Goal: Task Accomplishment & Management: Manage account settings

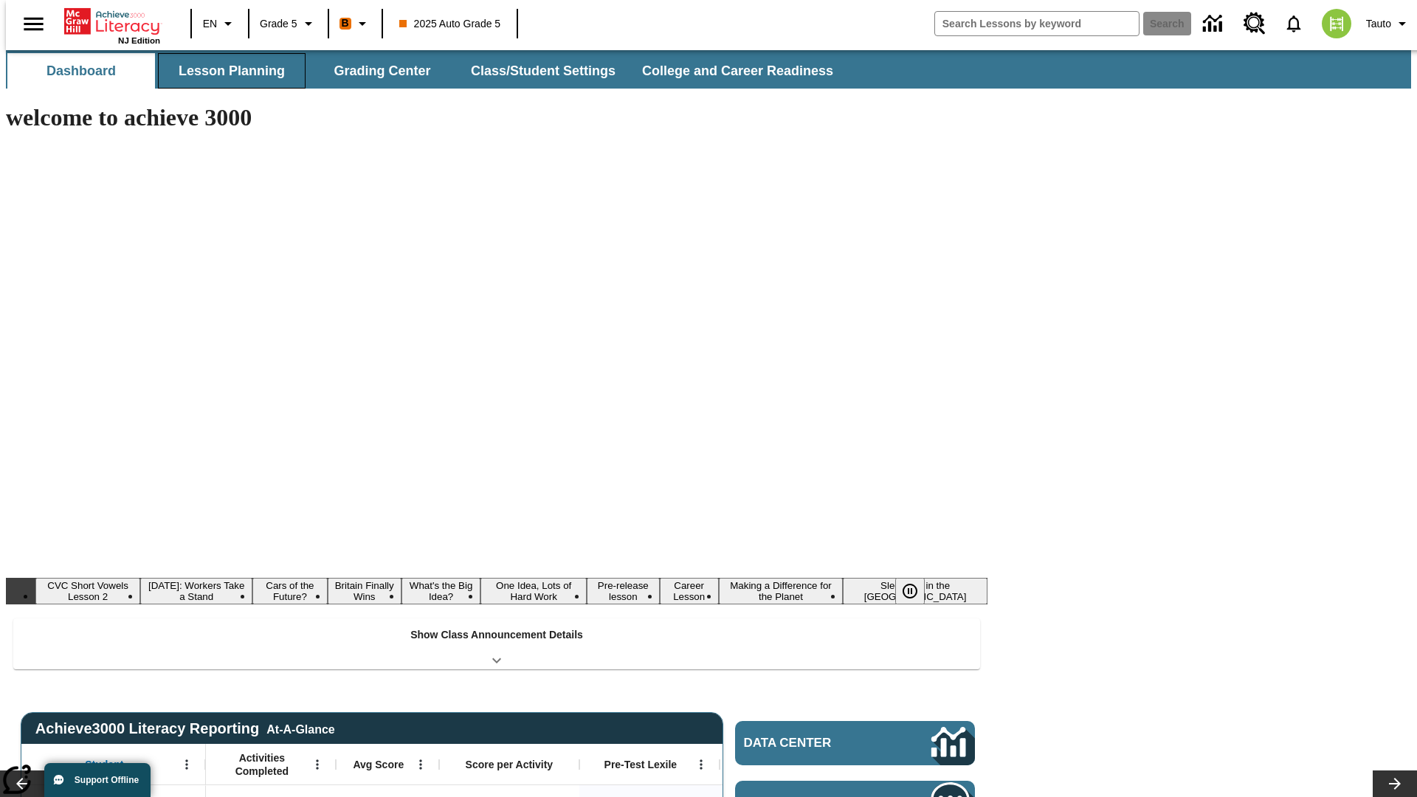
click at [226, 71] on button "Lesson Planning" at bounding box center [232, 70] width 148 height 35
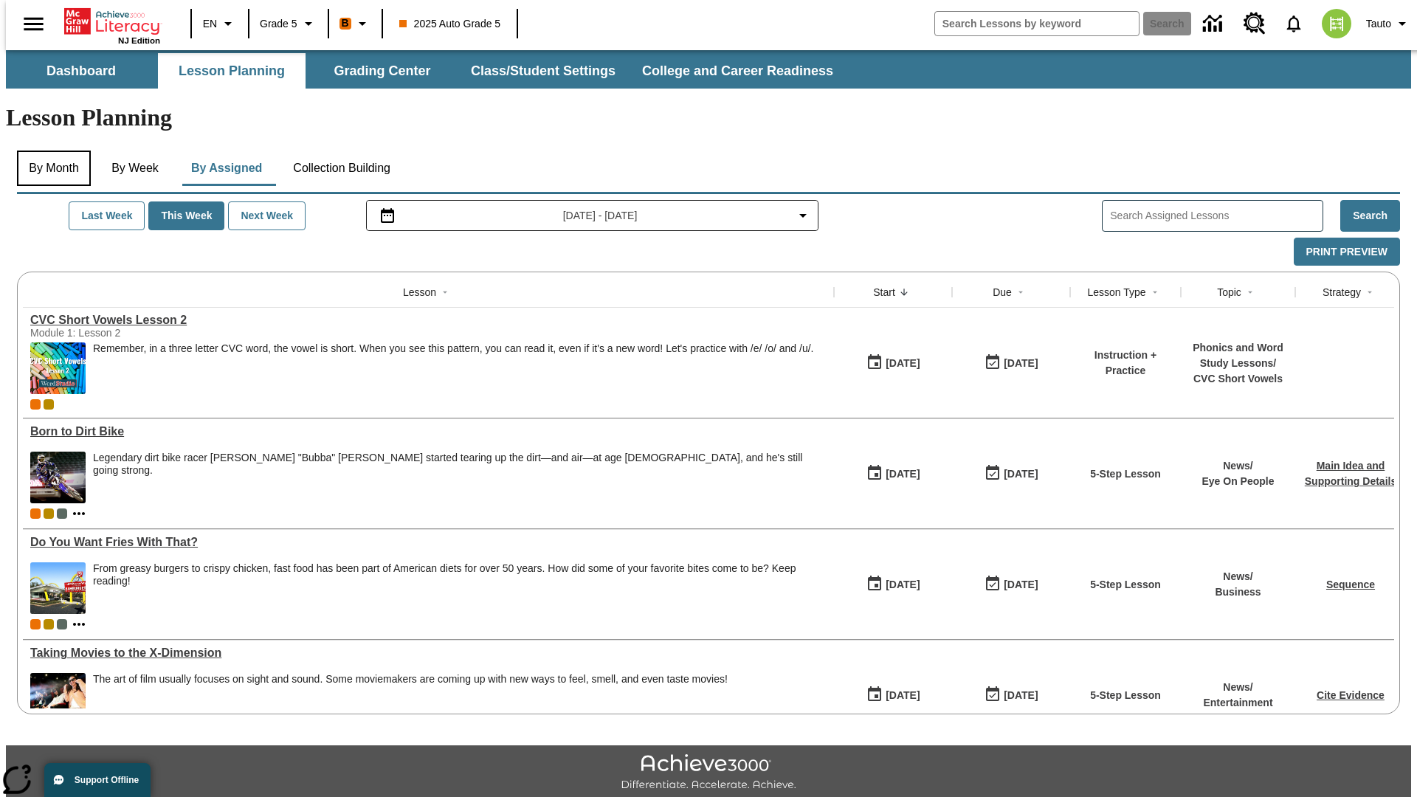
click at [49, 151] on button "By Month" at bounding box center [54, 168] width 74 height 35
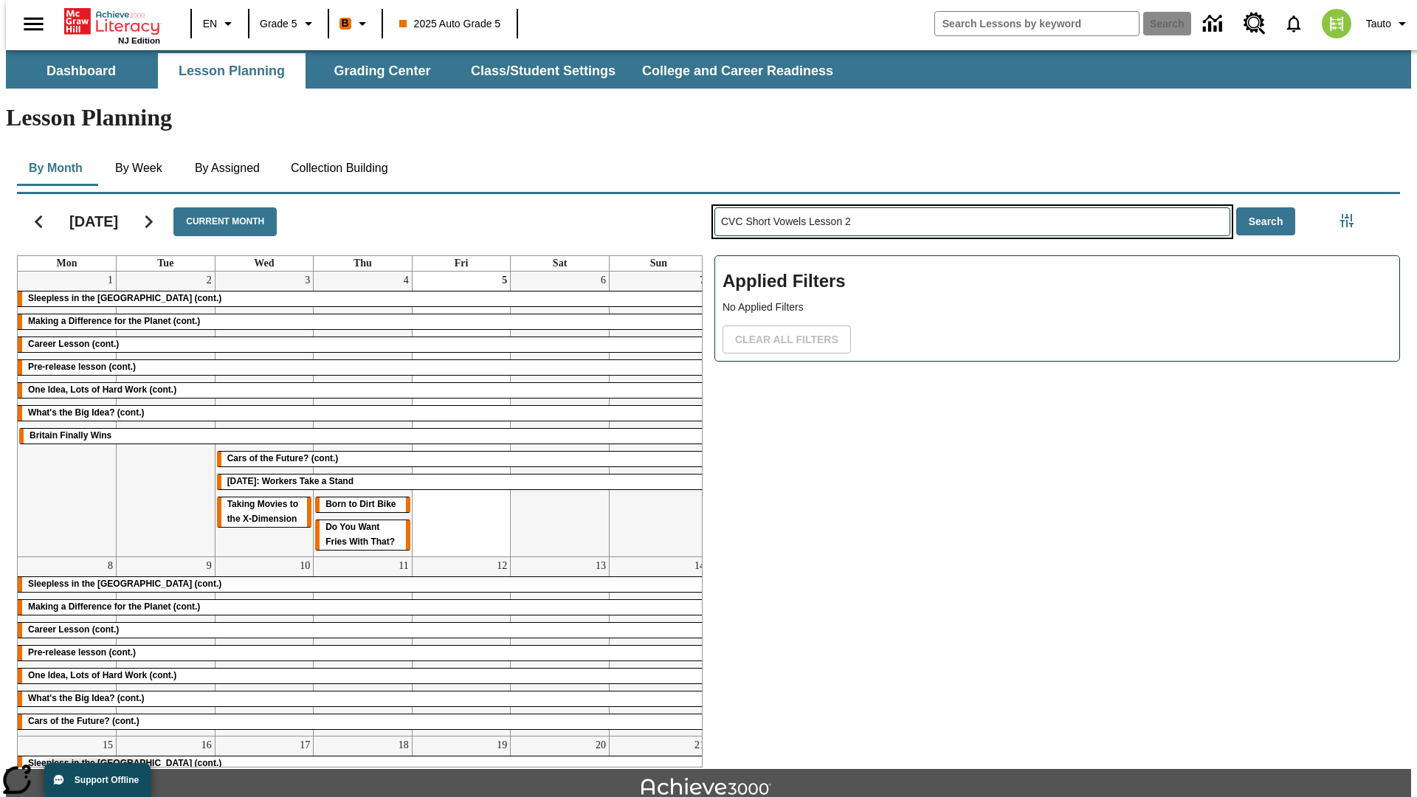
type input "CVC Short Vowels Lesson 2"
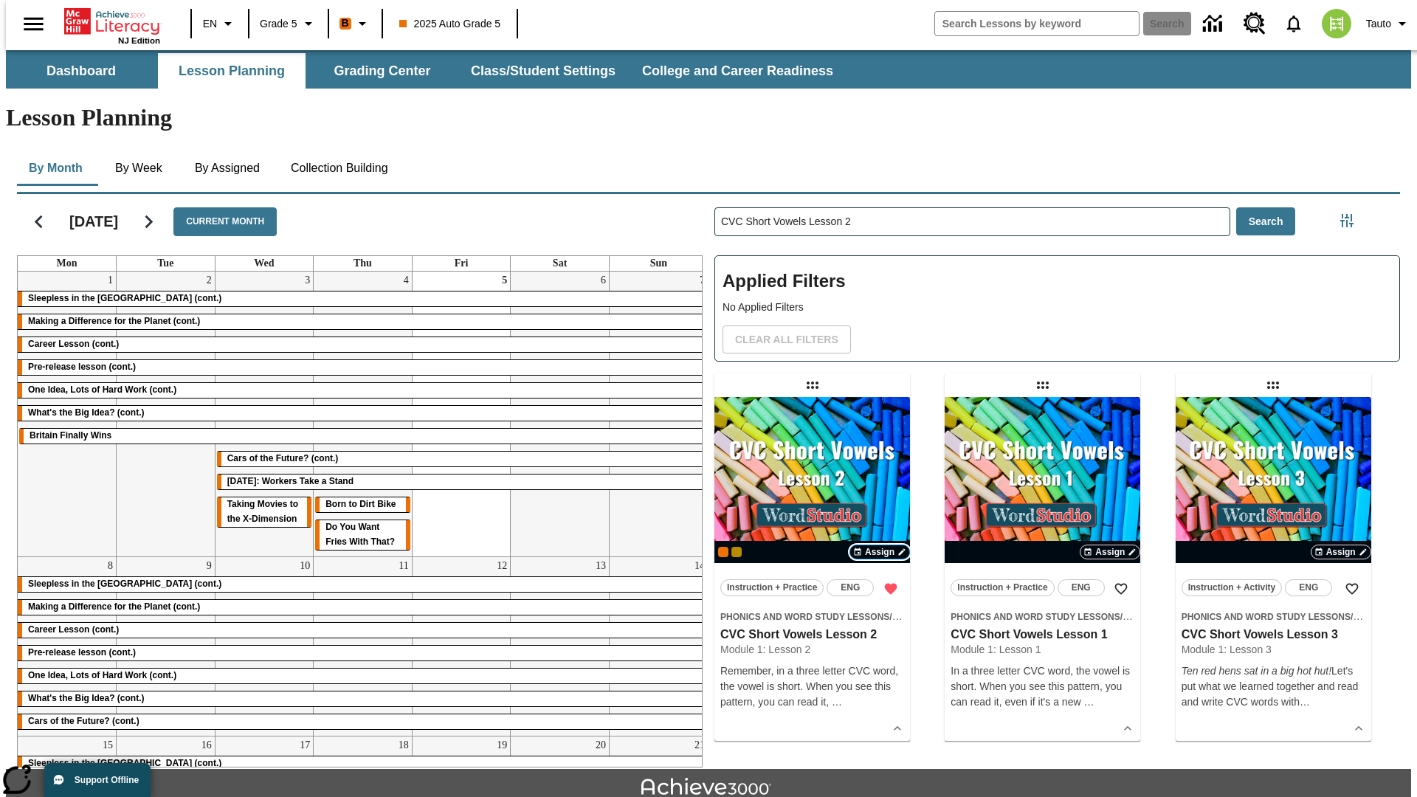
click at [880, 546] on span "Assign" at bounding box center [880, 552] width 30 height 13
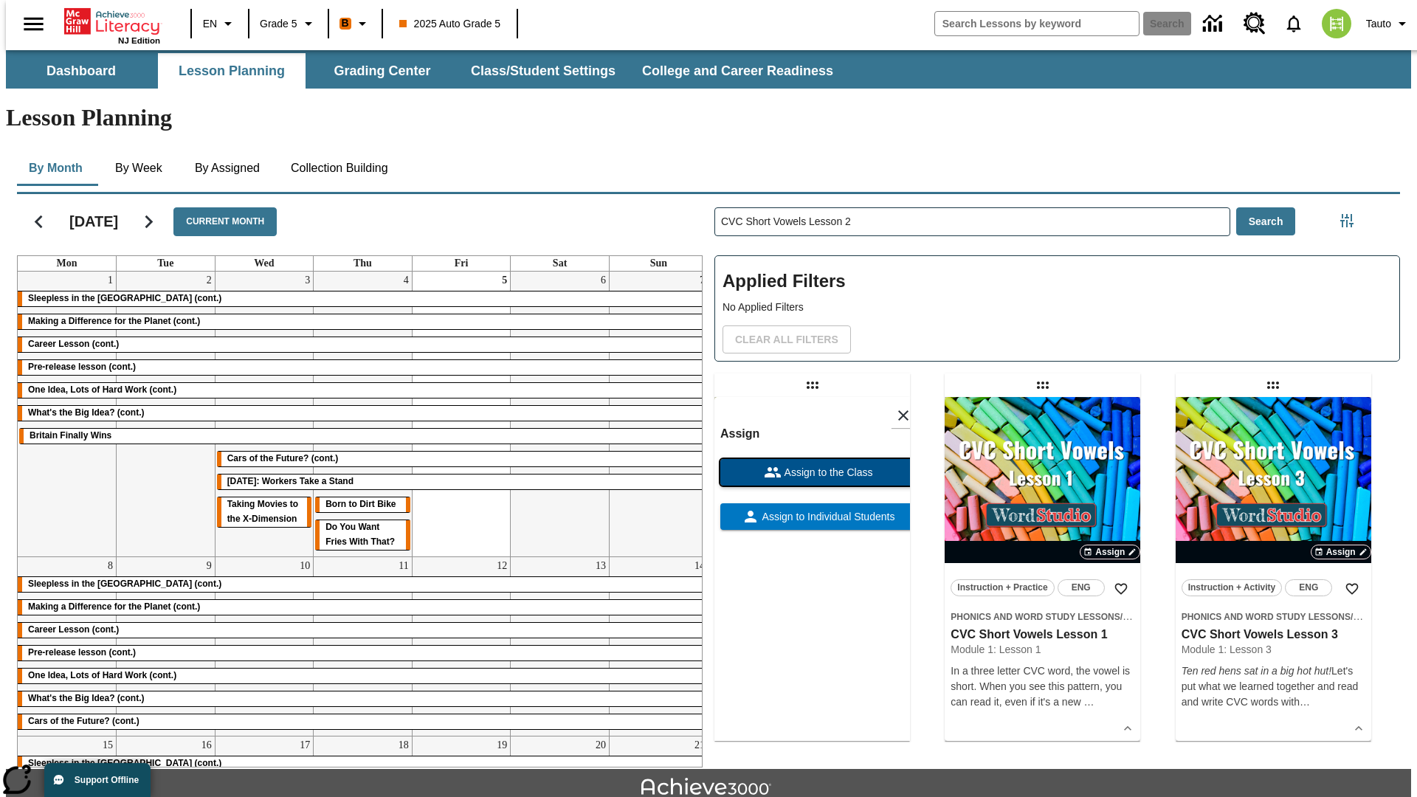
click at [812, 465] on span "Assign to the Class" at bounding box center [828, 473] width 92 height 16
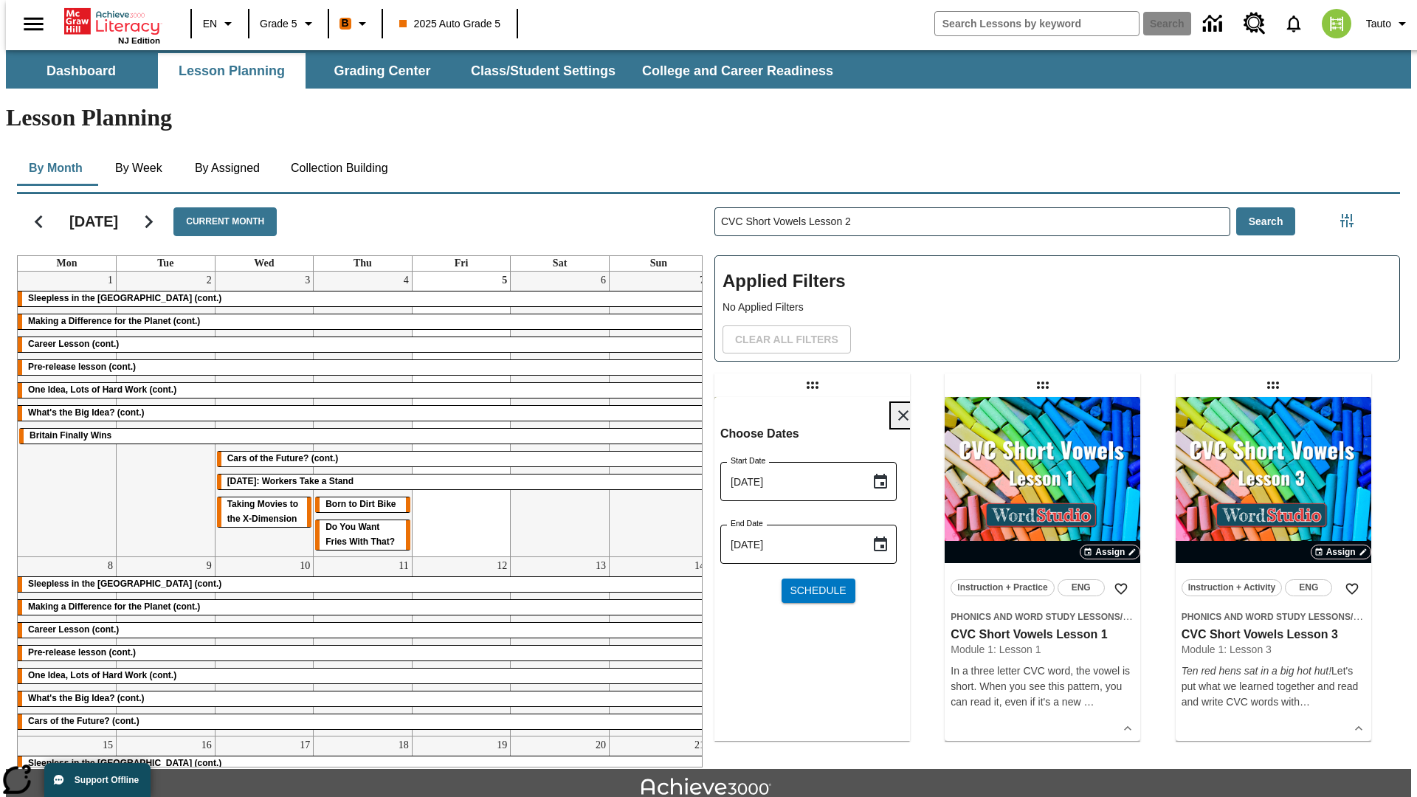
scroll to position [32, 0]
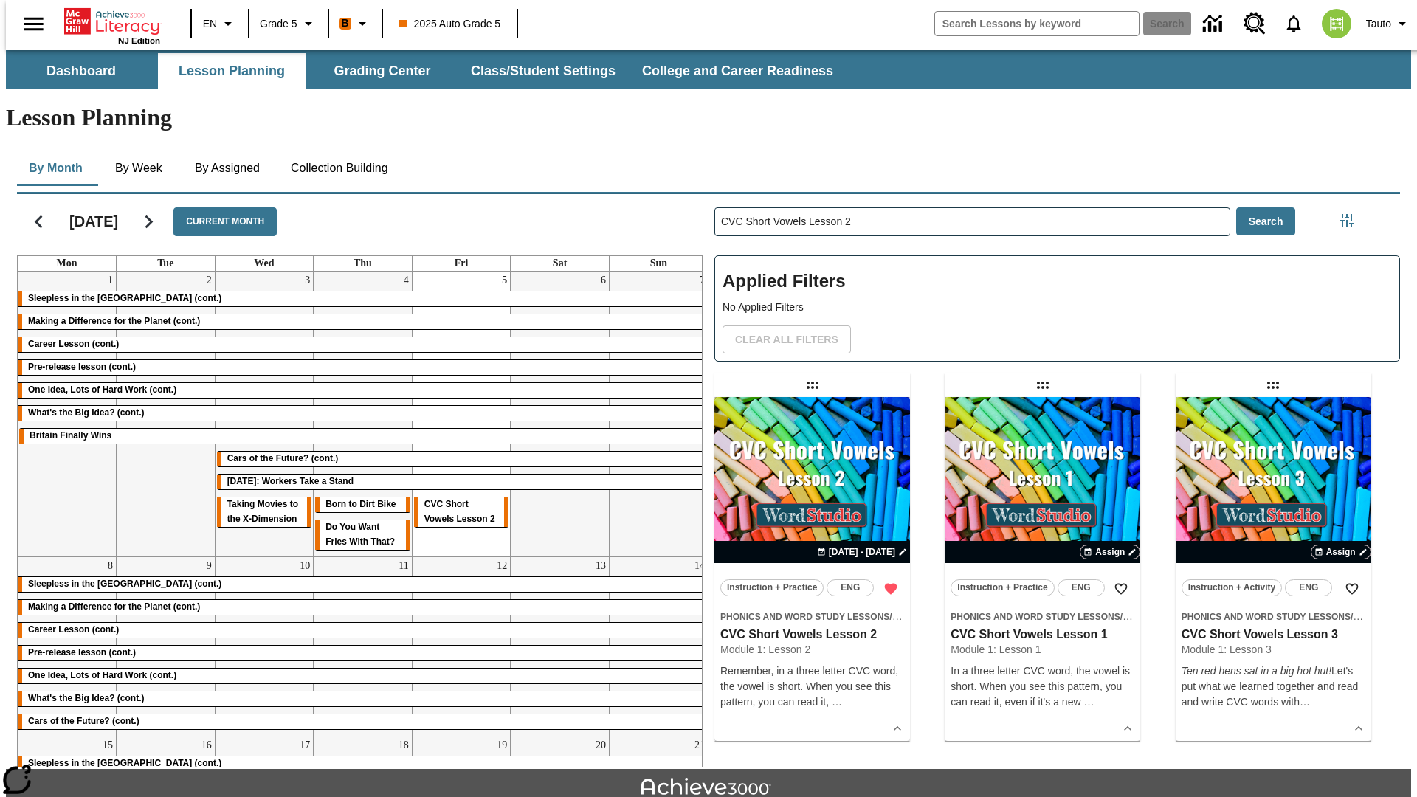
scroll to position [32, 0]
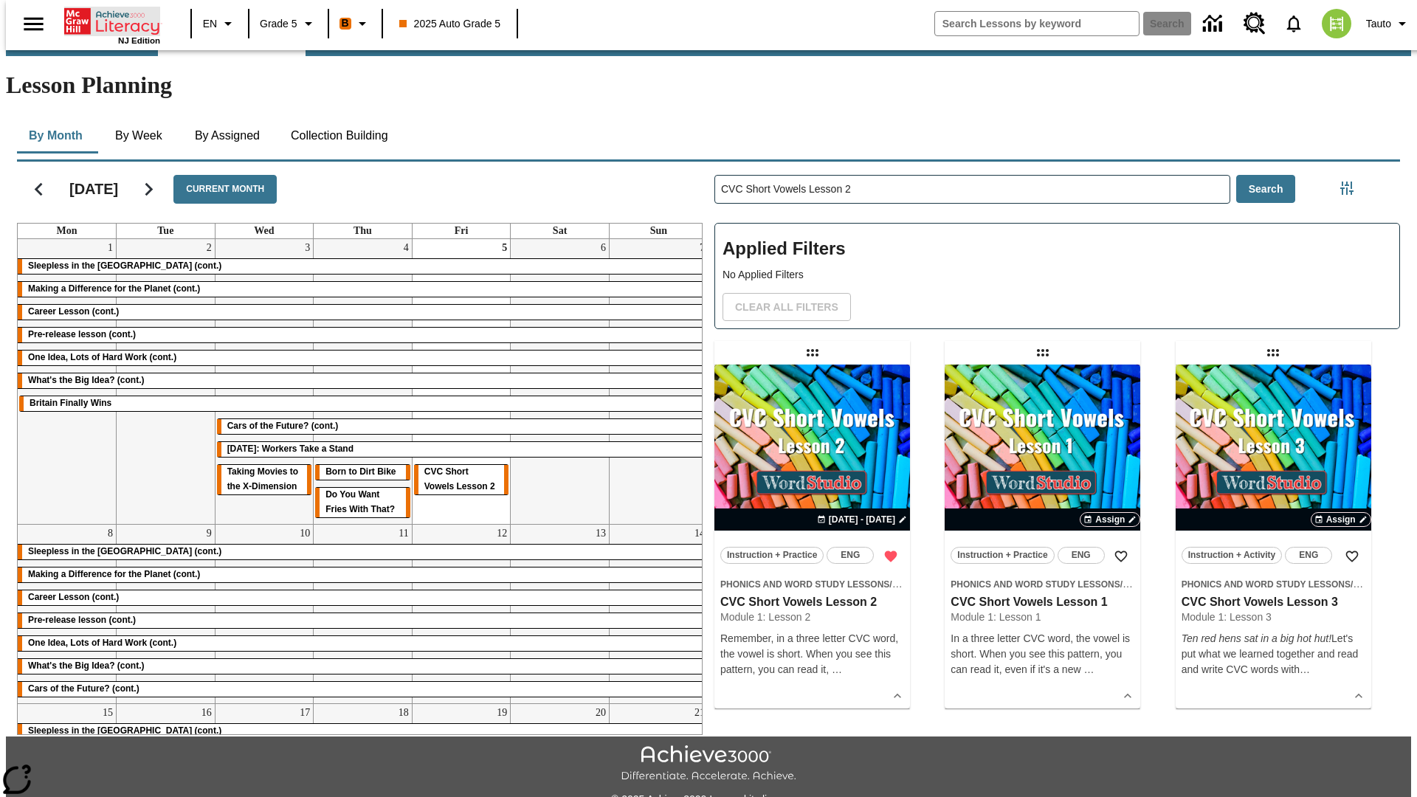
click at [106, 20] on icon "Home" at bounding box center [113, 22] width 98 height 30
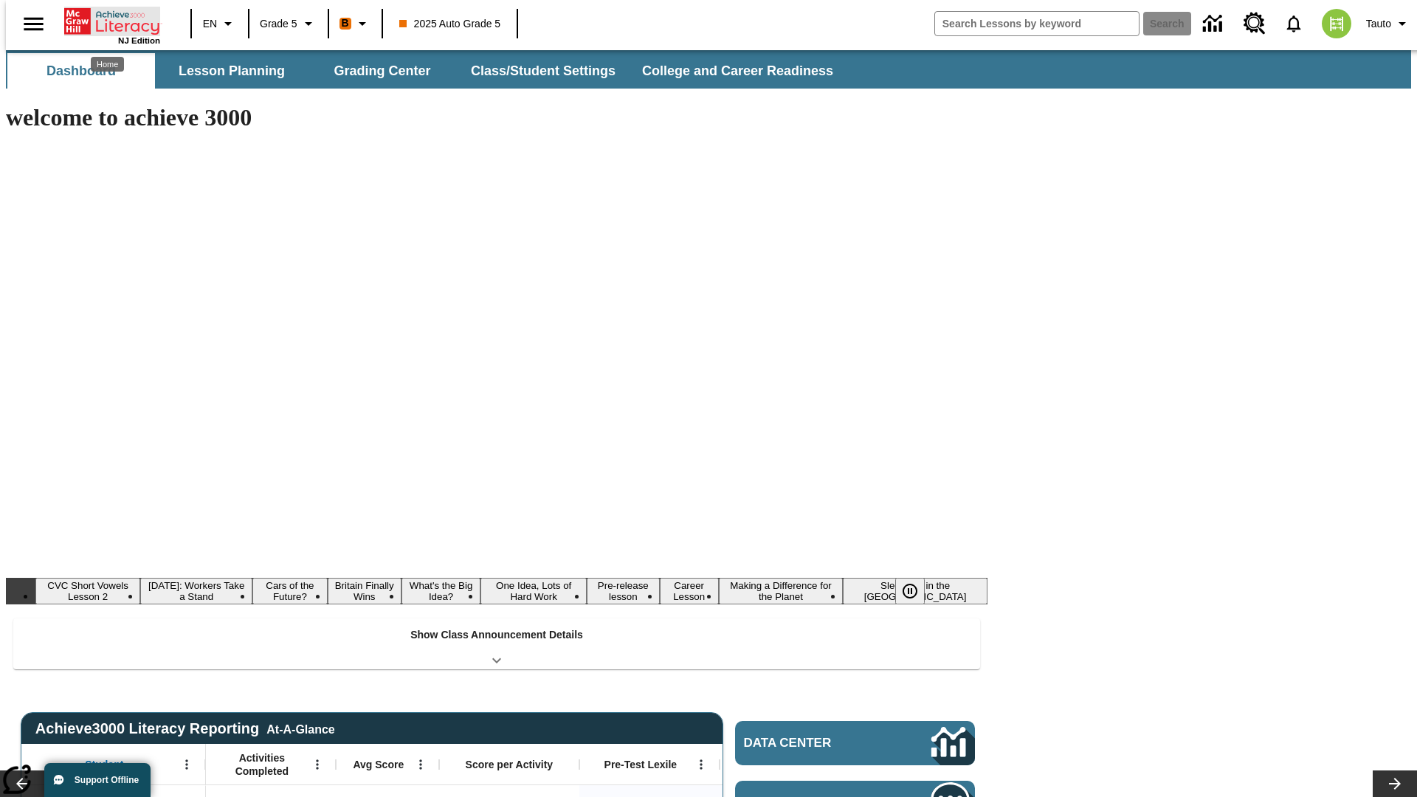
scroll to position [32, 0]
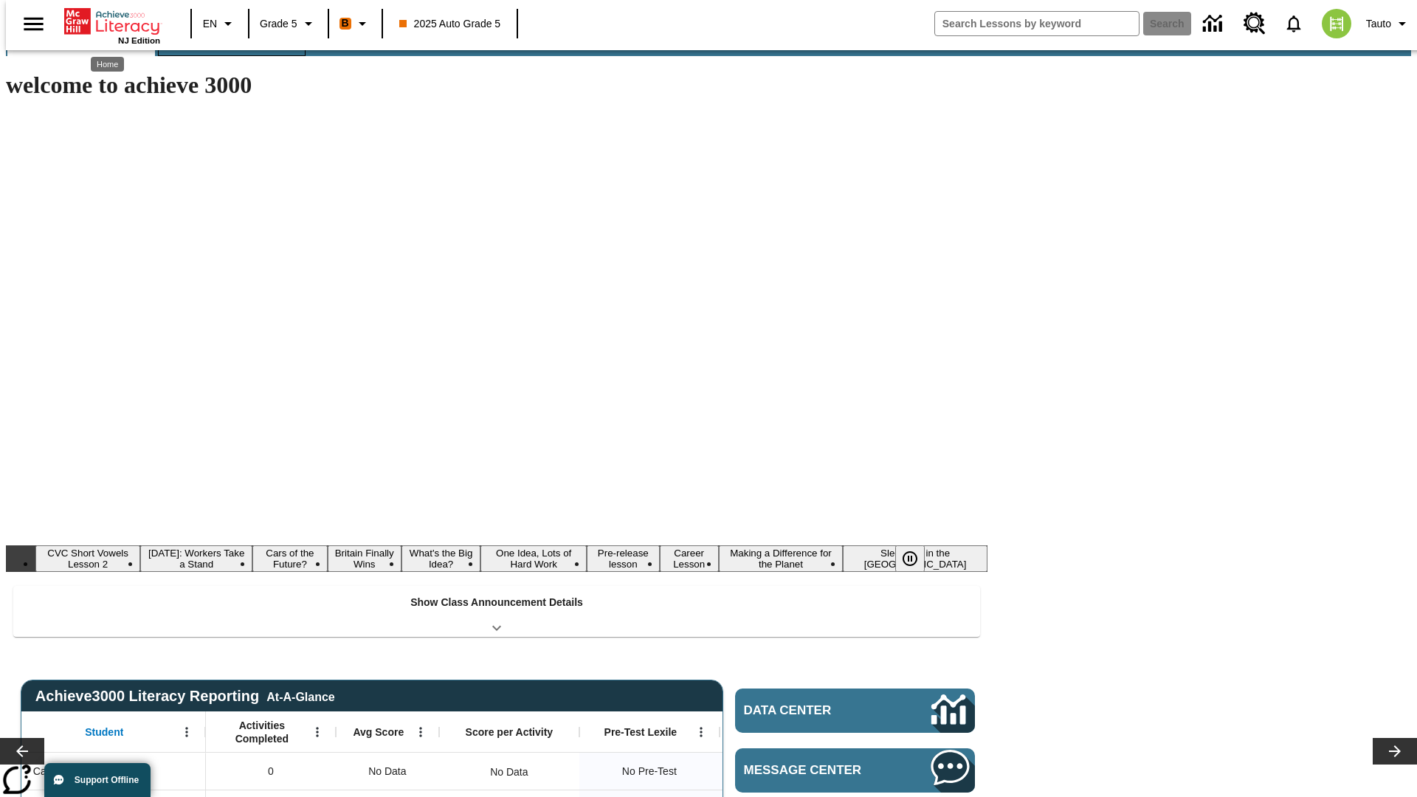
click at [226, 56] on button "Lesson Planning" at bounding box center [232, 38] width 148 height 35
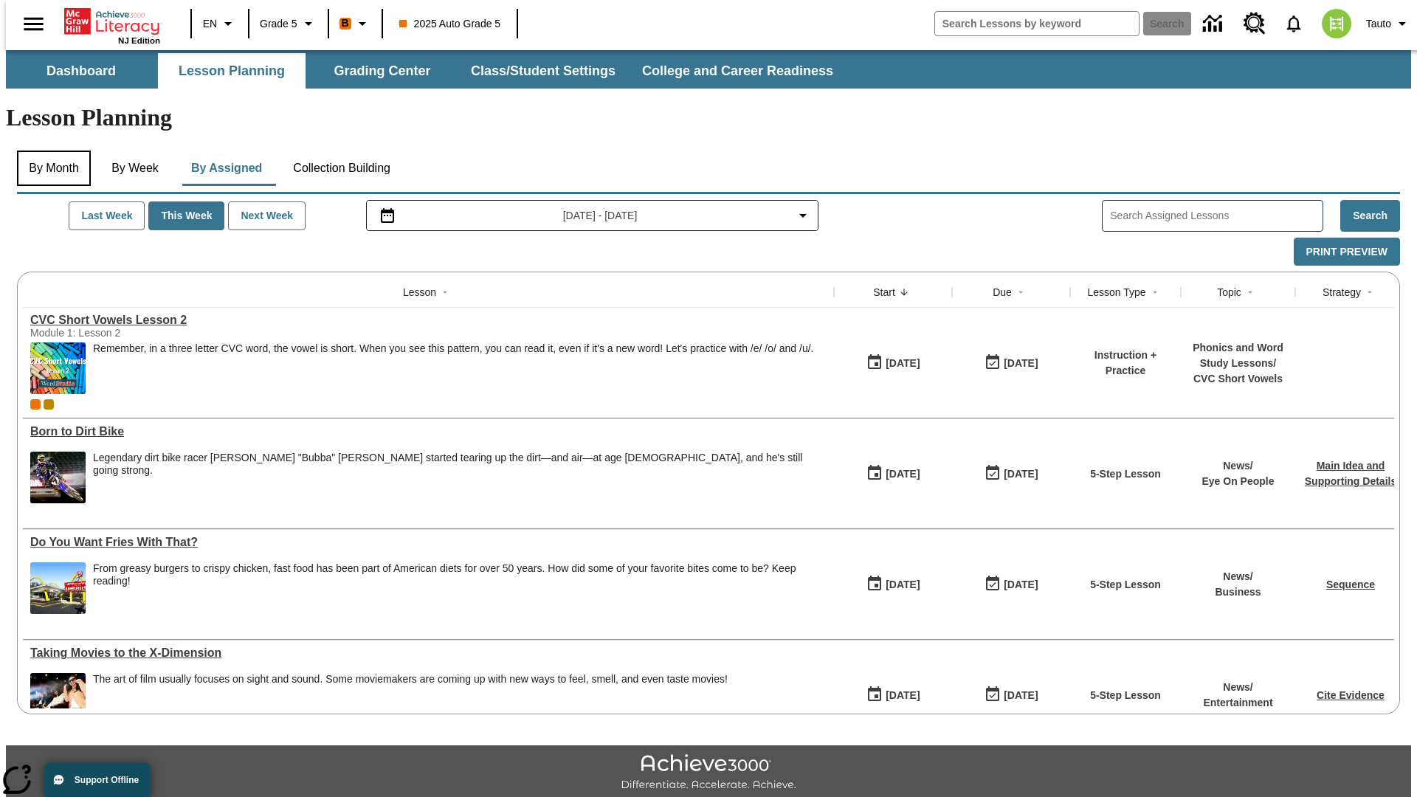
click at [49, 151] on button "By Month" at bounding box center [54, 168] width 74 height 35
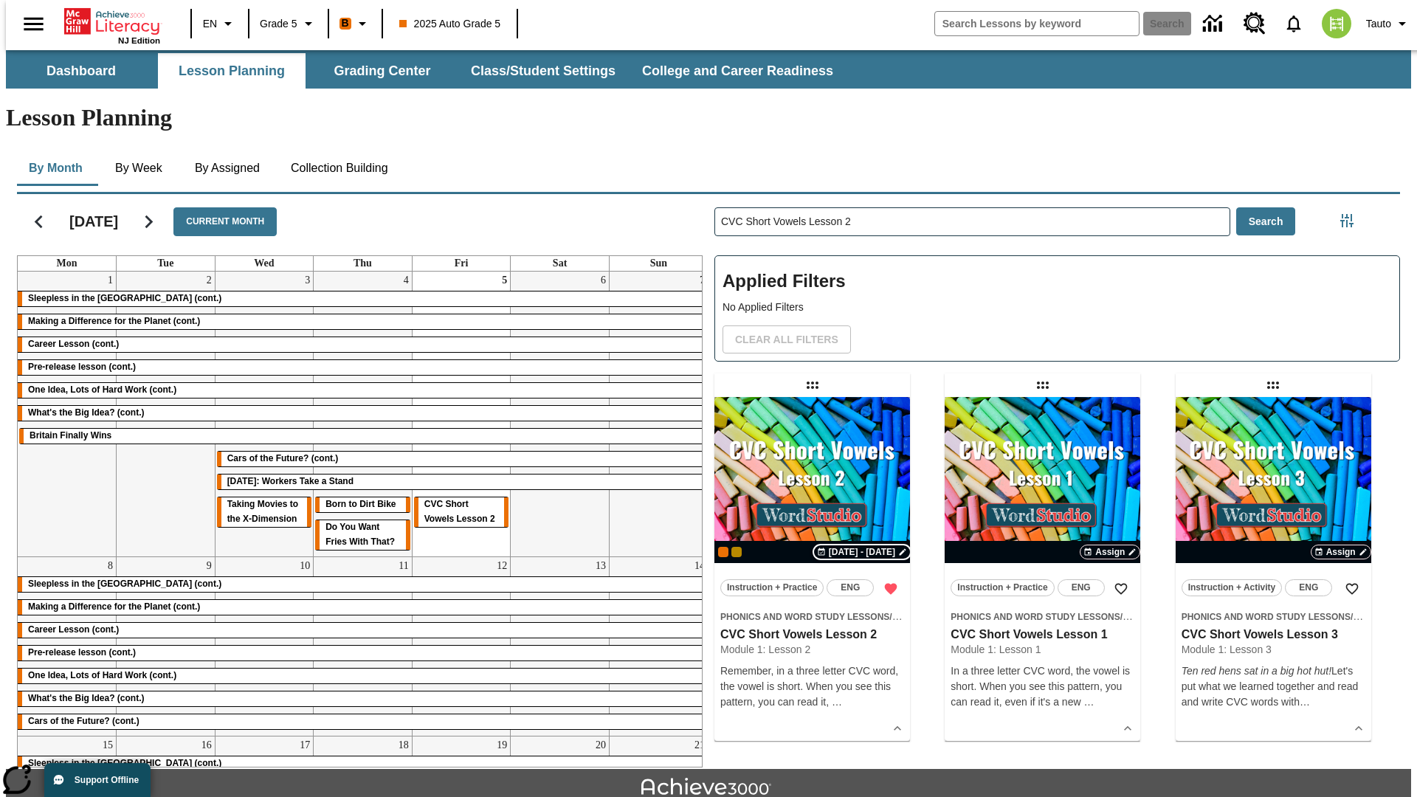
click at [863, 546] on span "[DATE] - [DATE]" at bounding box center [862, 552] width 66 height 13
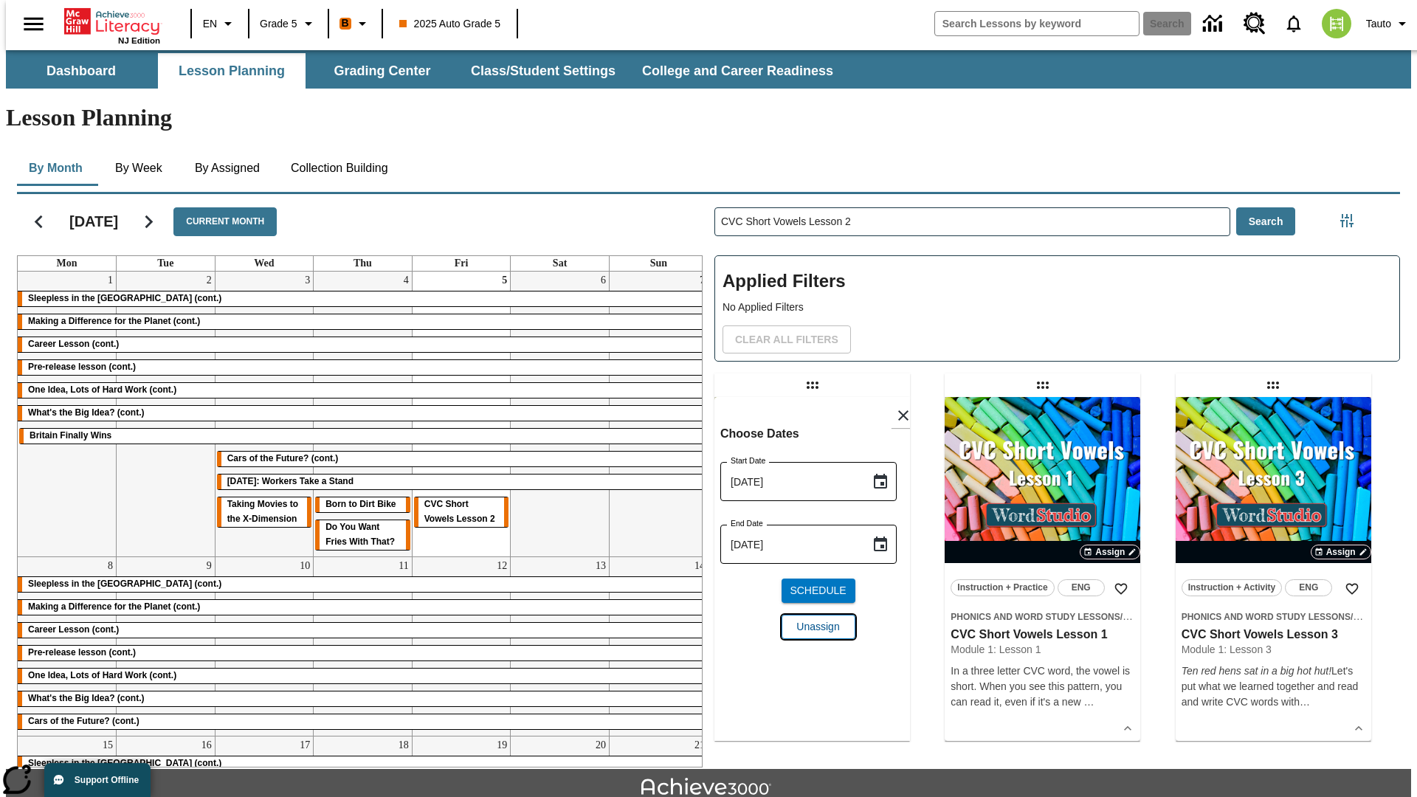
click at [812, 619] on span "Unassign" at bounding box center [817, 627] width 43 height 16
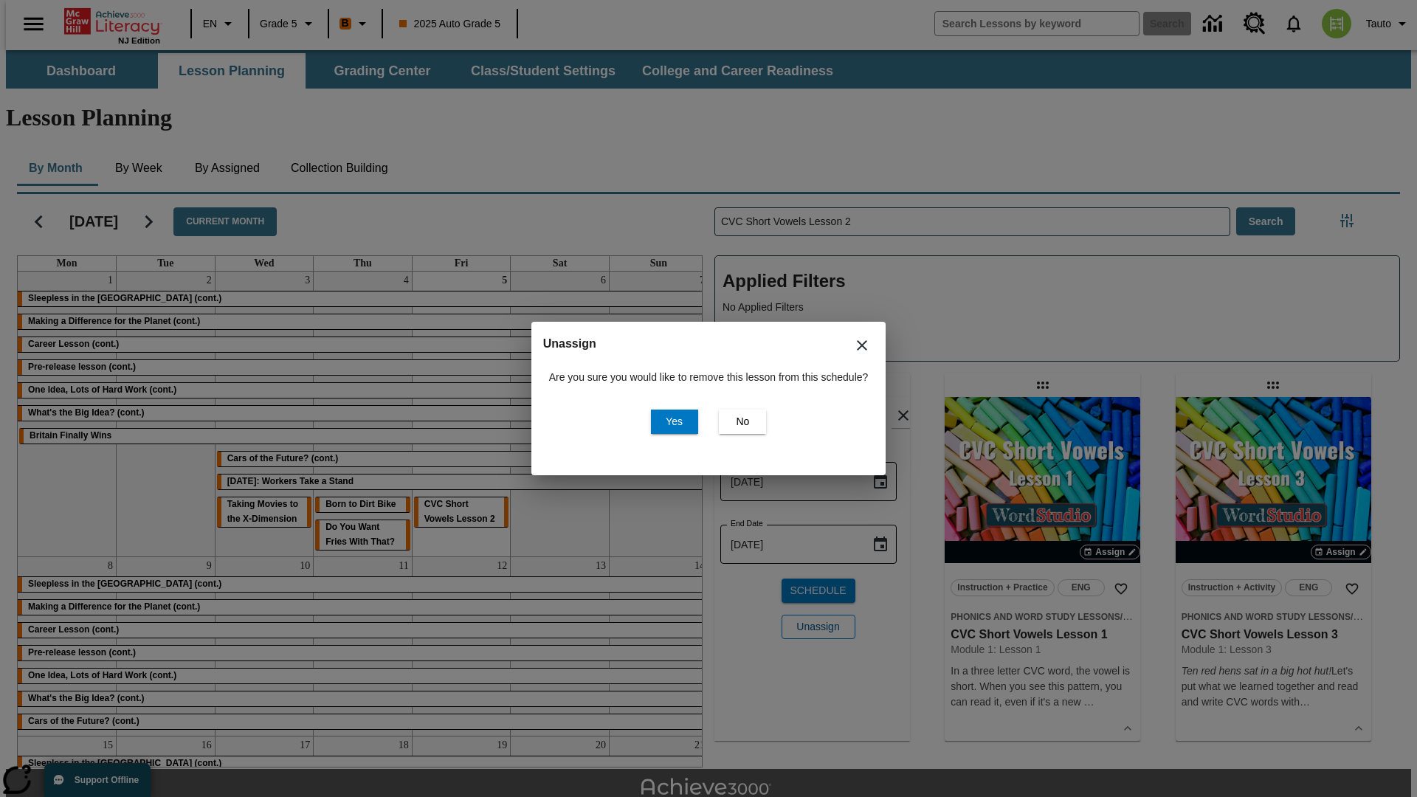
scroll to position [32, 0]
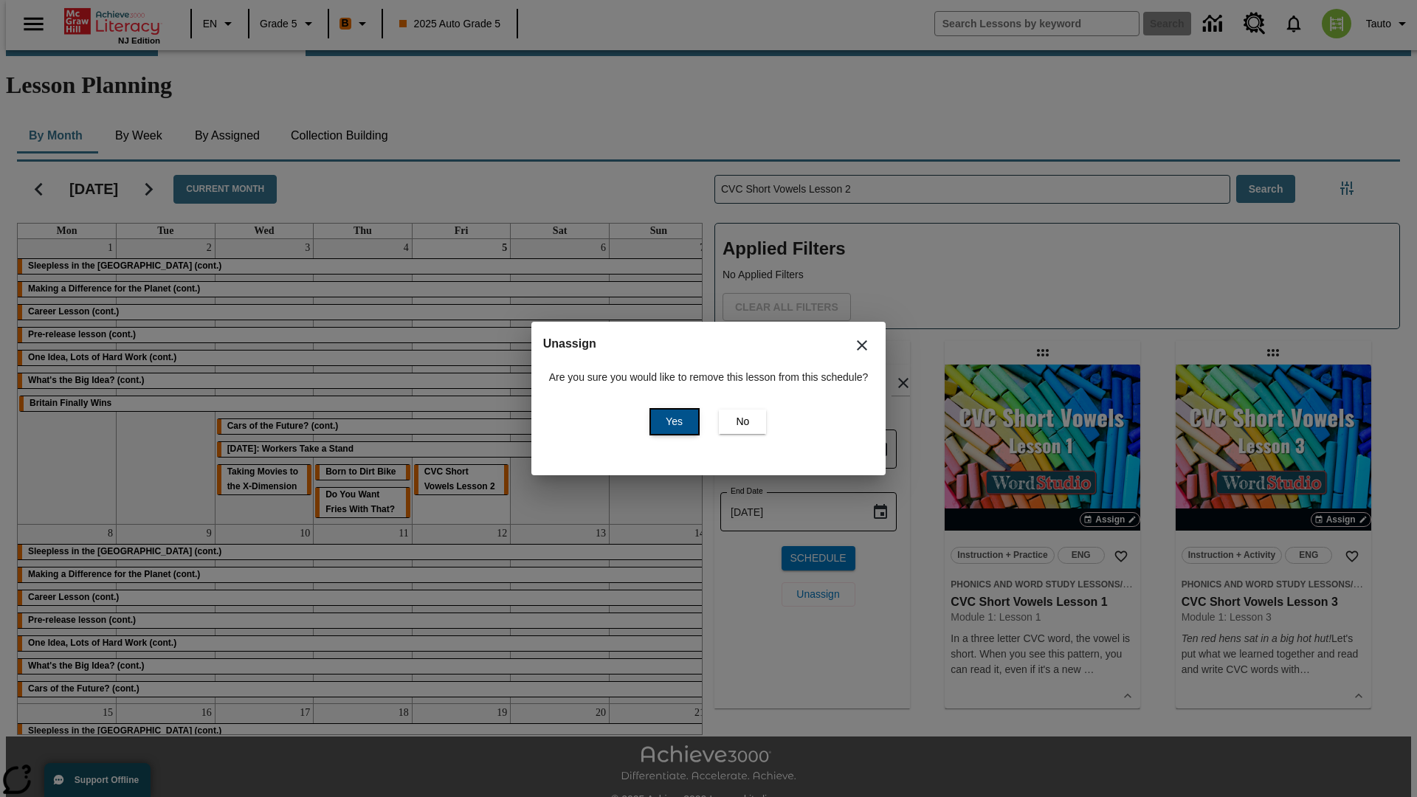
click at [672, 421] on span "Yes" at bounding box center [674, 422] width 17 height 16
